Goal: Task Accomplishment & Management: Manage account settings

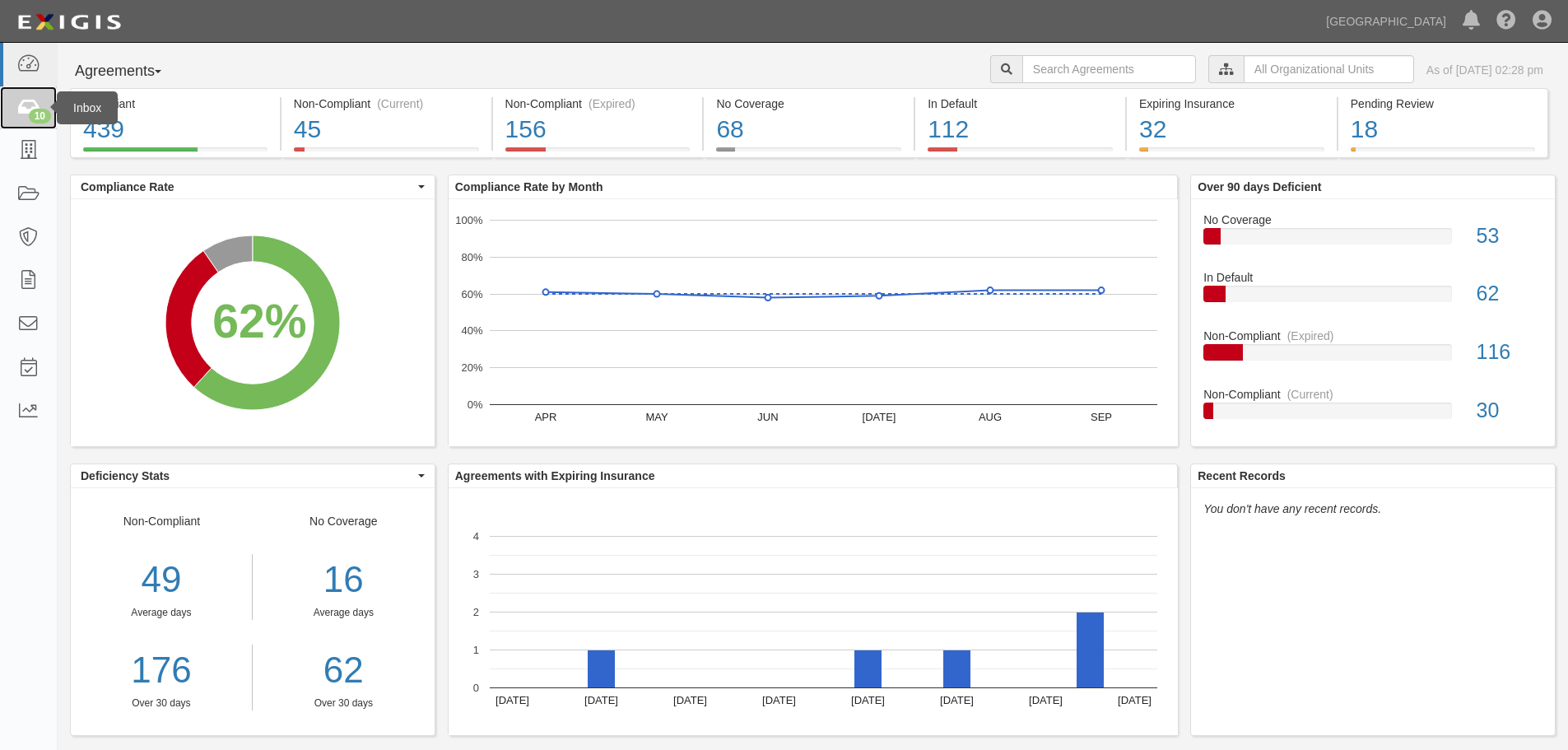
click at [31, 103] on icon at bounding box center [27, 109] width 23 height 19
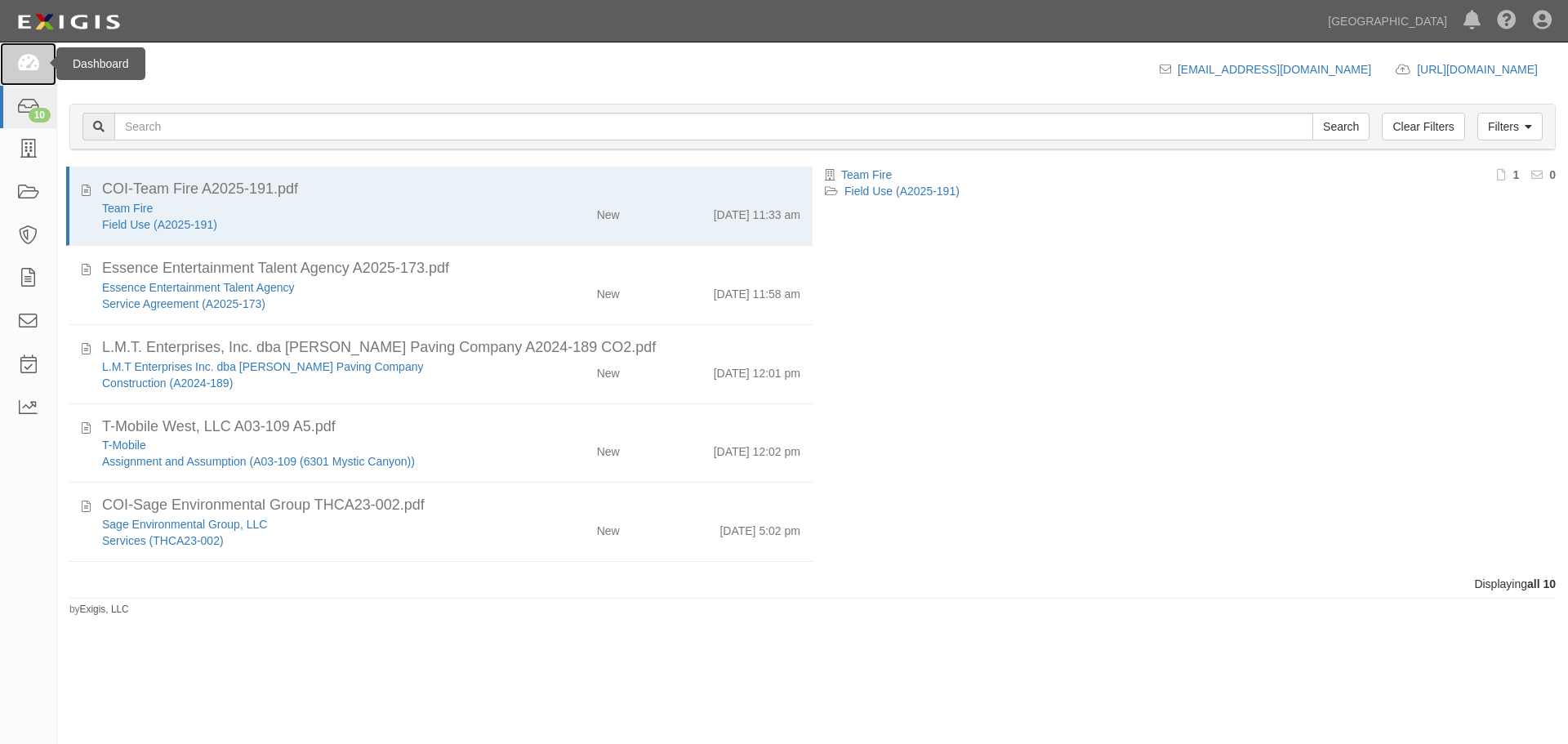
click at [29, 63] on icon at bounding box center [27, 64] width 23 height 19
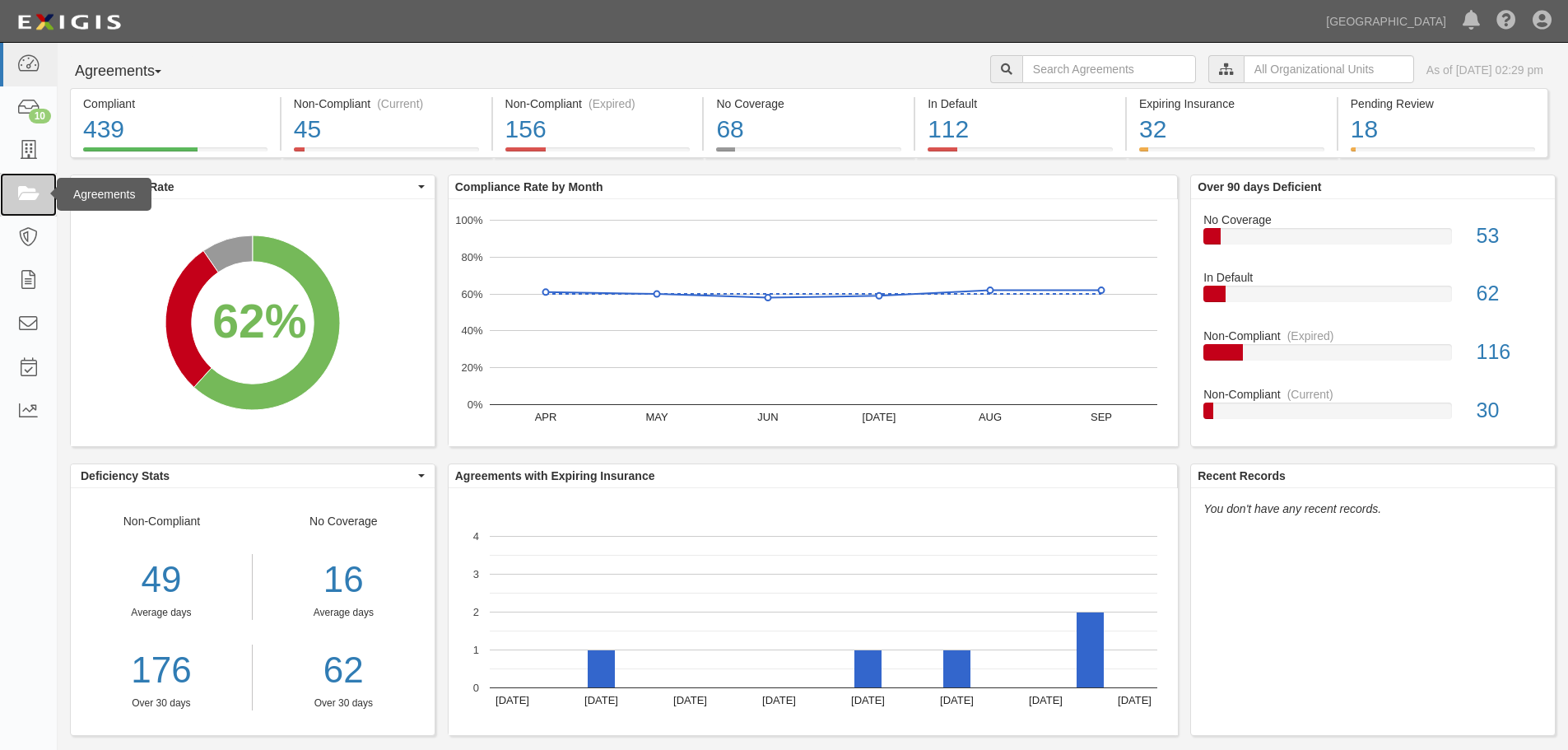
click at [29, 192] on icon at bounding box center [27, 195] width 23 height 19
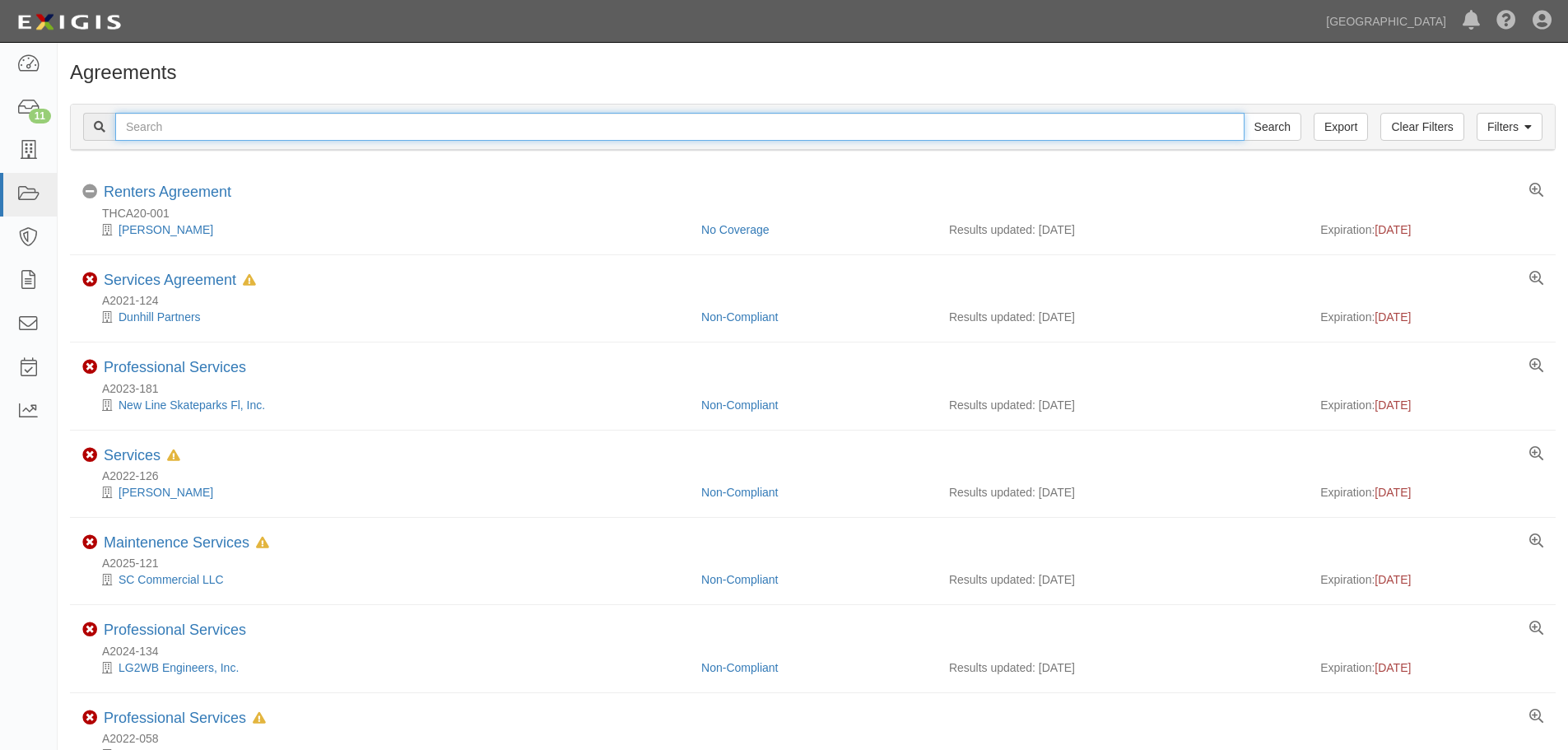
click at [128, 133] on input "text" at bounding box center [680, 127] width 1129 height 28
type input "A2022-030"
click at [1244, 113] on input "Search" at bounding box center [1272, 127] width 57 height 28
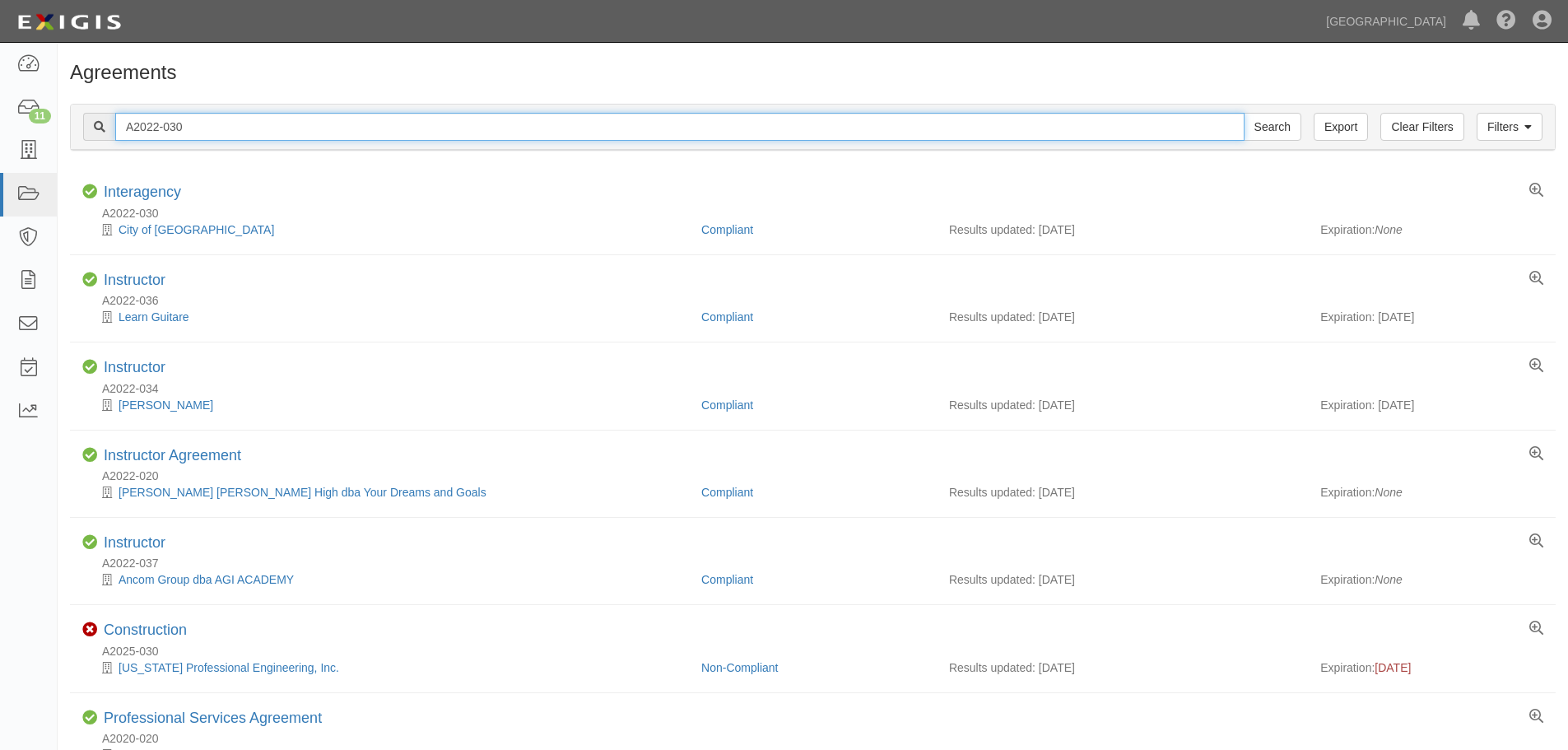
drag, startPoint x: 195, startPoint y: 125, endPoint x: 109, endPoint y: 121, distance: 86.1
click at [109, 121] on div "A2022-030 Search" at bounding box center [692, 127] width 1218 height 28
type input "A2023-161"
click at [1244, 113] on input "Search" at bounding box center [1272, 127] width 57 height 28
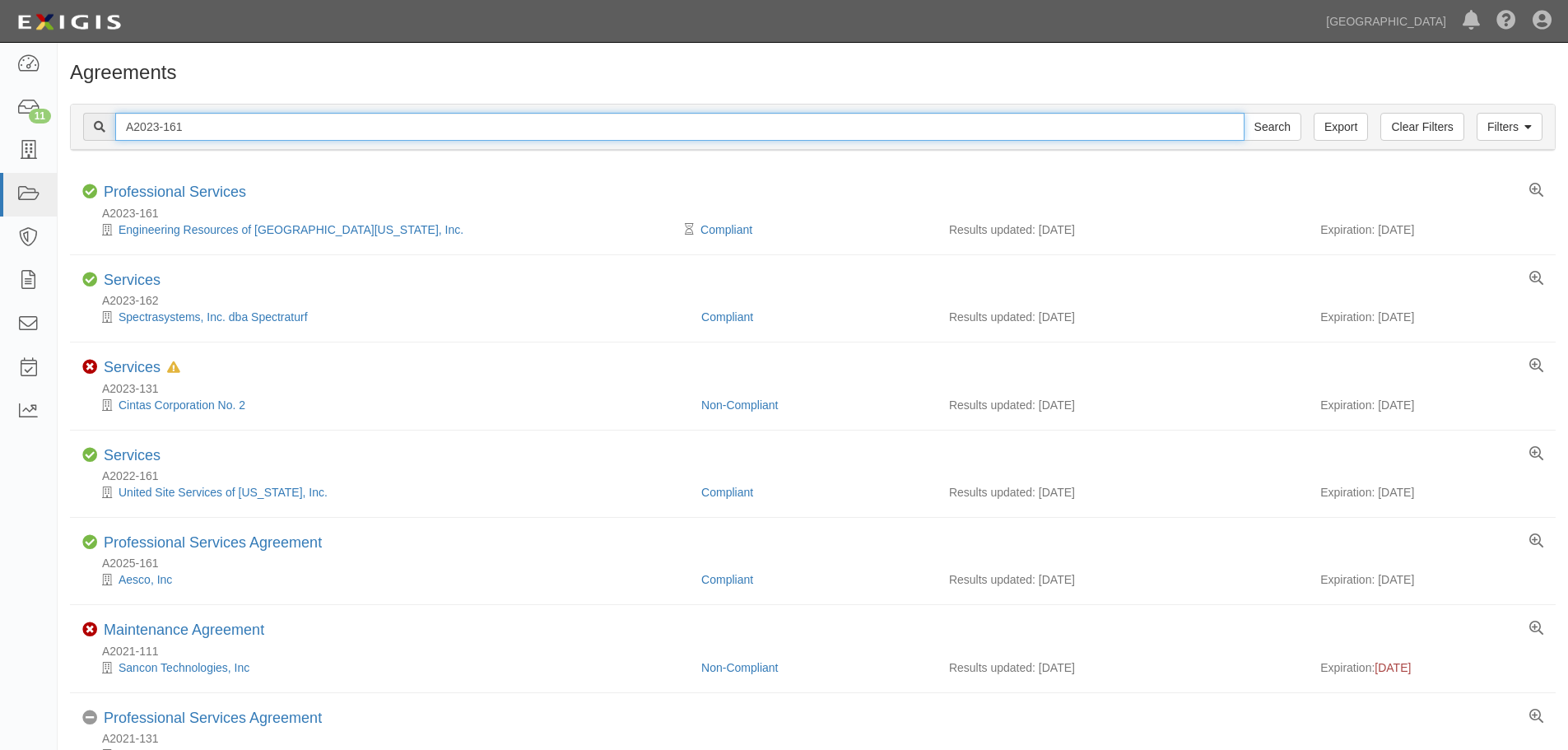
click at [195, 124] on input "A2023-161" at bounding box center [680, 127] width 1129 height 28
type input "A2023-176"
click at [1244, 113] on input "Search" at bounding box center [1272, 127] width 57 height 28
